Goal: Task Accomplishment & Management: Use online tool/utility

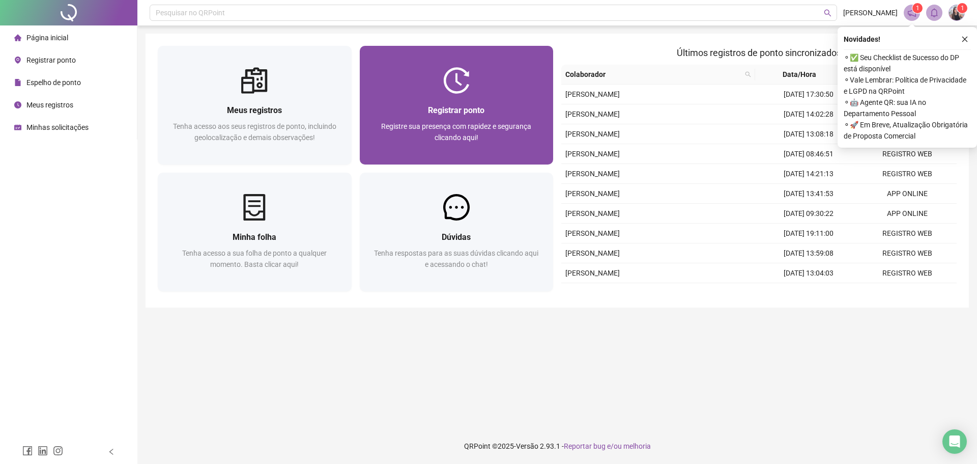
click at [490, 102] on div "Registrar ponto Registre sua presença com rapidez e segurança clicando aqui!" at bounding box center [457, 129] width 194 height 71
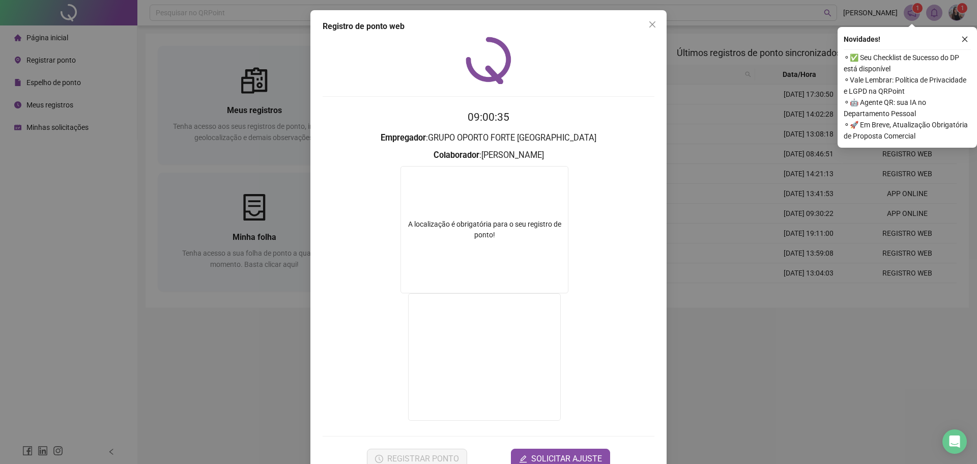
click at [651, 29] on button "Close" at bounding box center [652, 24] width 16 height 16
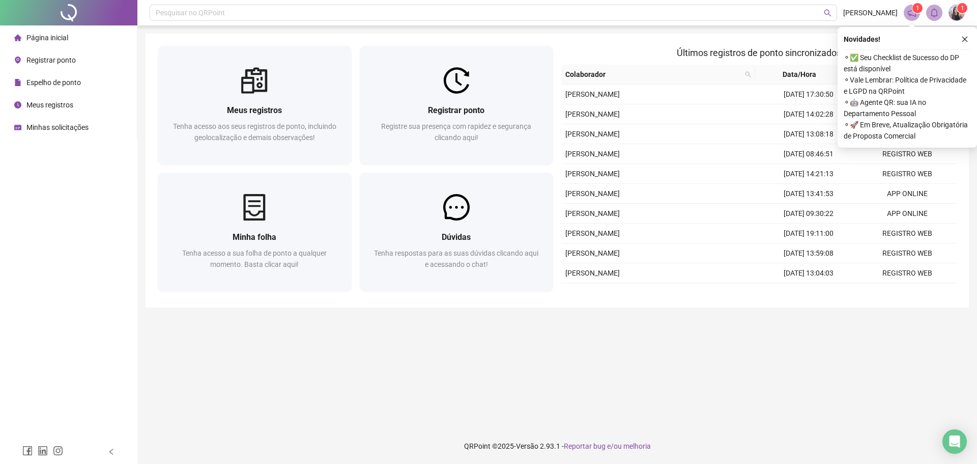
click at [356, 90] on div "Registrar ponto Registre sua presença com rapidez e segurança clicando aqui!" at bounding box center [457, 107] width 202 height 123
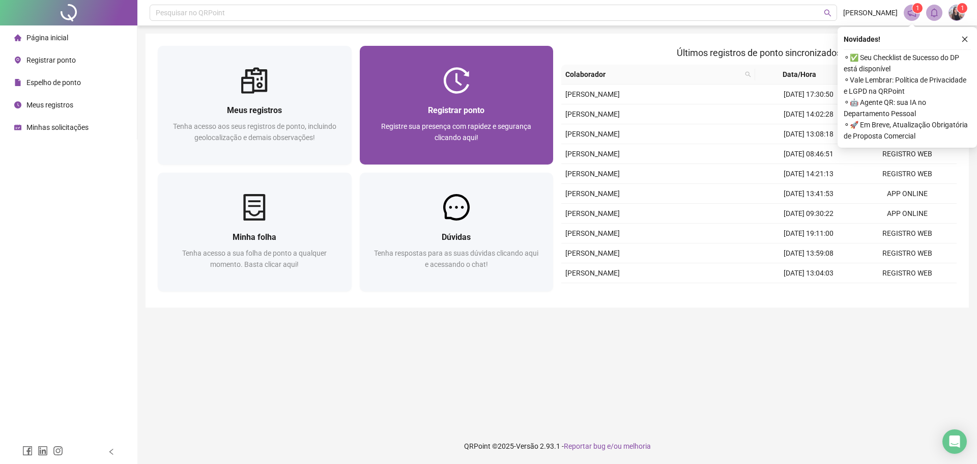
click at [386, 89] on div at bounding box center [457, 80] width 194 height 26
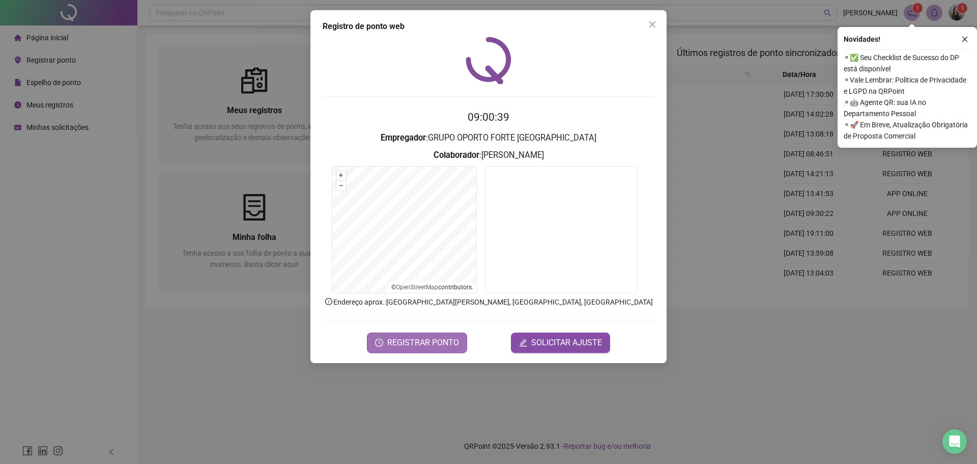
click at [429, 342] on span "REGISTRAR PONTO" at bounding box center [423, 342] width 72 height 12
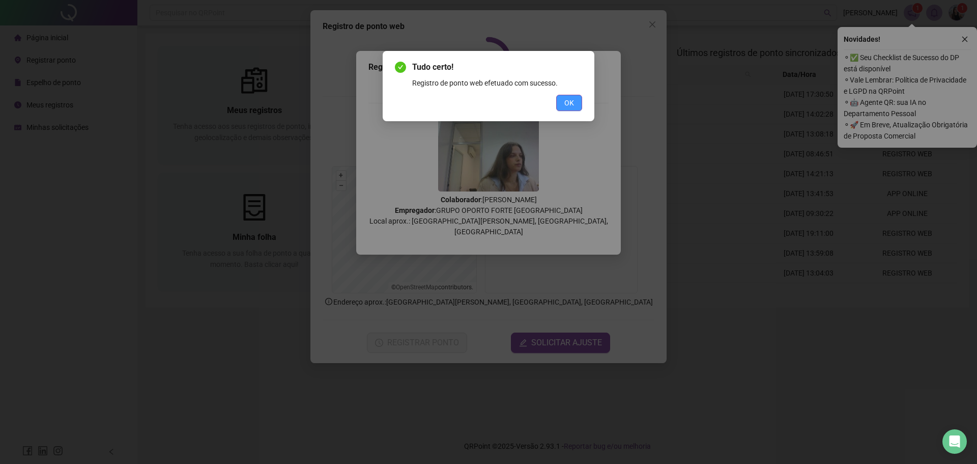
click at [569, 108] on button "OK" at bounding box center [569, 103] width 26 height 16
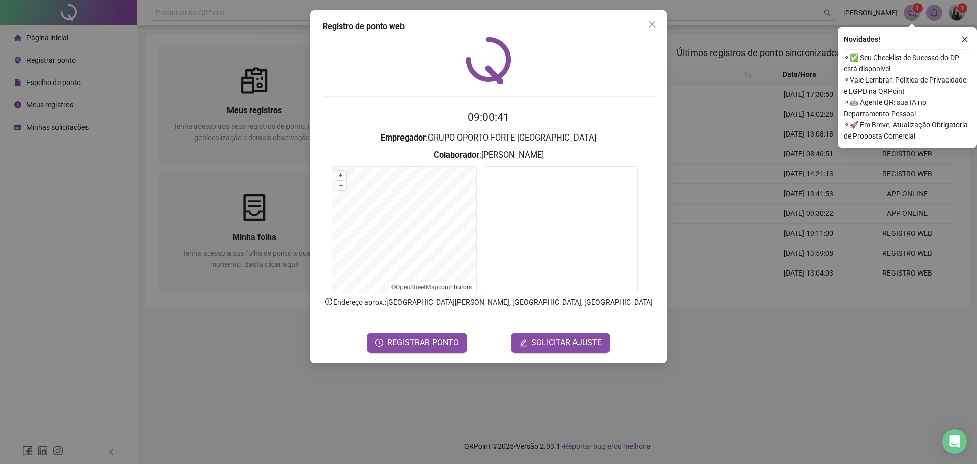
click at [644, 36] on div "Registro de ponto web 09:00:41 Empregador : GRUPO OPORTO FORTE PORTUGAL Colabor…" at bounding box center [488, 186] width 356 height 353
click at [658, 30] on button "Close" at bounding box center [652, 24] width 16 height 16
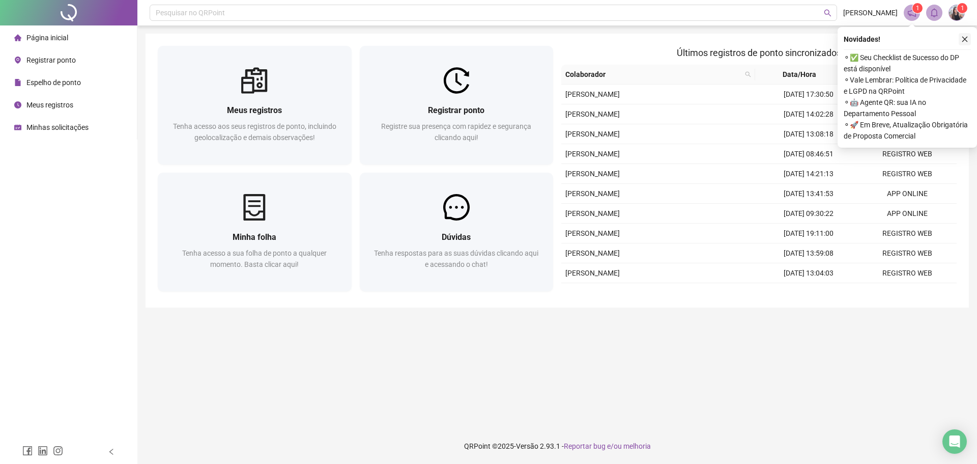
click at [964, 39] on icon "close" at bounding box center [964, 39] width 7 height 7
